Goal: Transaction & Acquisition: Subscribe to service/newsletter

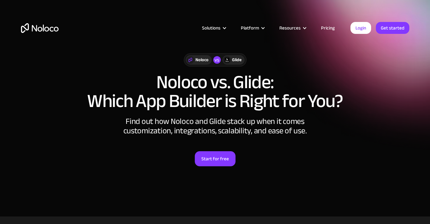
click at [326, 28] on link "Pricing" at bounding box center [327, 28] width 29 height 8
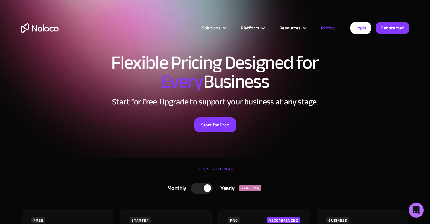
drag, startPoint x: 121, startPoint y: 57, endPoint x: 287, endPoint y: 57, distance: 166.4
click at [287, 57] on div "Solutions Use Cases Business Types Project Management Keep track of customers, …" at bounding box center [215, 29] width 430 height 59
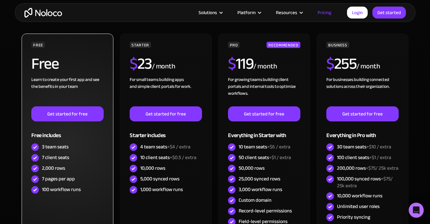
scroll to position [130, 0]
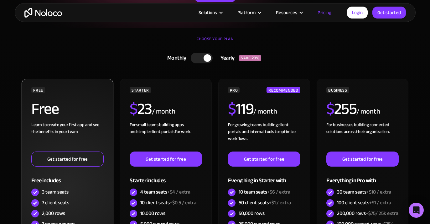
click at [62, 160] on link "Get started for free" at bounding box center [67, 158] width 72 height 15
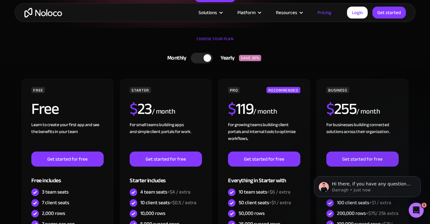
scroll to position [0, 0]
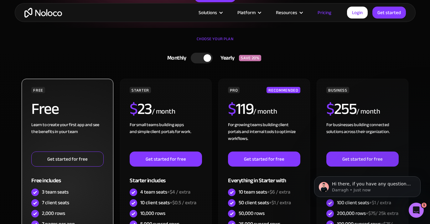
click at [80, 162] on link "Get started for free" at bounding box center [67, 158] width 72 height 15
